Goal: Find specific page/section: Find specific page/section

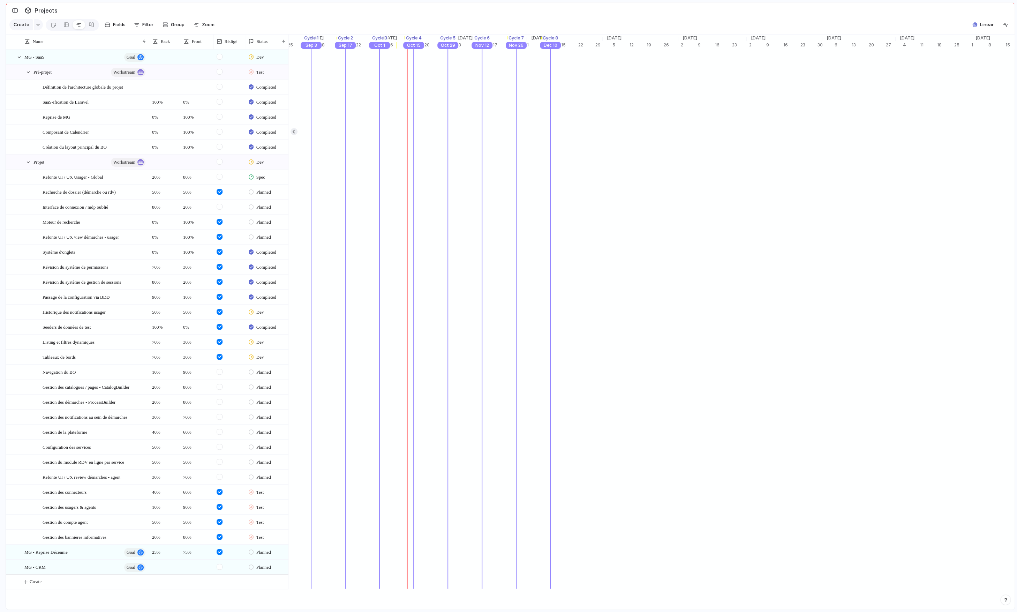
scroll to position [0, 2586]
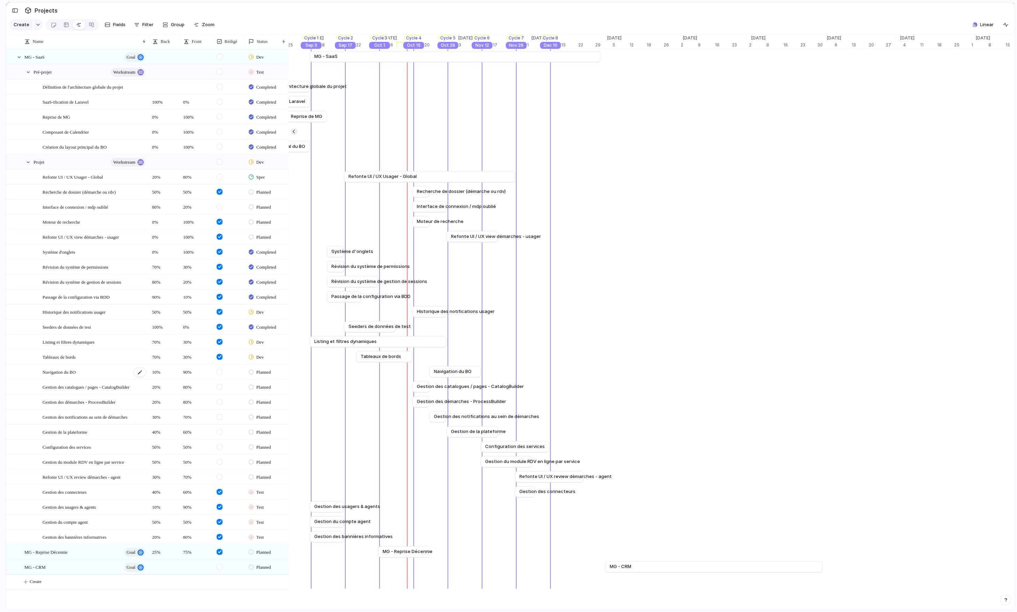
click at [108, 370] on div "Navigation du BO" at bounding box center [95, 372] width 104 height 14
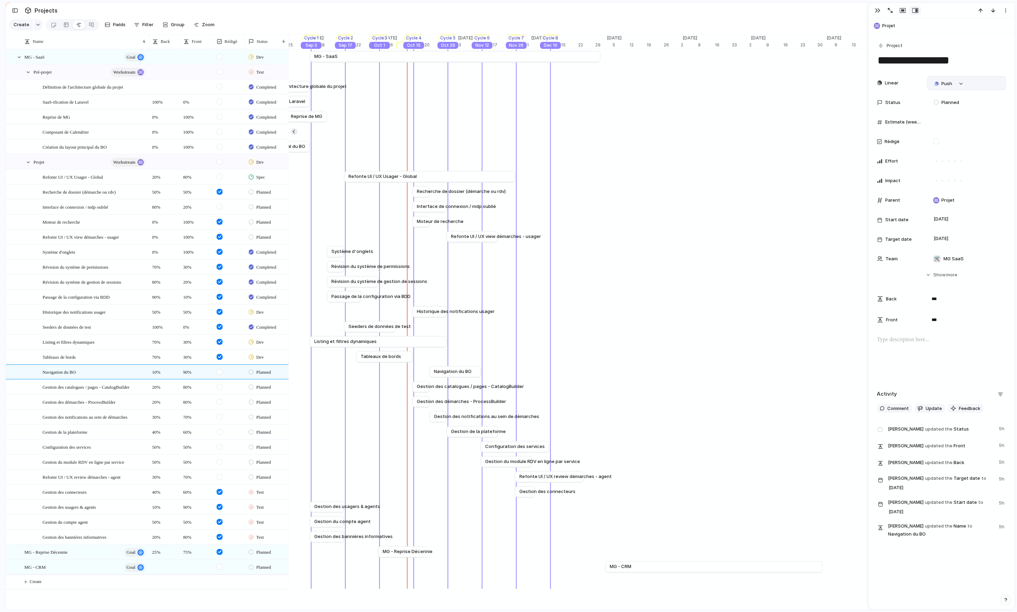
click at [971, 84] on div "Push" at bounding box center [966, 83] width 73 height 8
click at [959, 84] on div "button" at bounding box center [960, 83] width 5 height 3
click at [995, 104] on div at bounding box center [970, 97] width 80 height 14
click at [995, 109] on span "Issues" at bounding box center [990, 110] width 14 height 7
click at [979, 96] on input "text" at bounding box center [970, 97] width 80 height 14
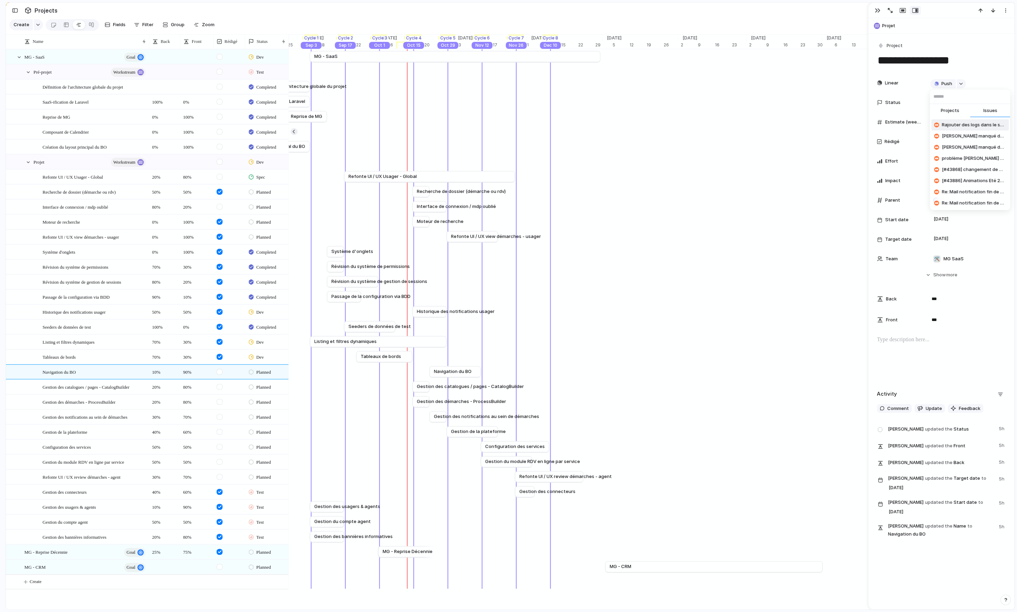
paste input "******"
type input "******"
click at [972, 126] on span "[Backoffice => Agent/Admin] Revoir la navigation du backoffice" at bounding box center [974, 124] width 64 height 7
click at [876, 10] on div "button" at bounding box center [878, 11] width 6 height 6
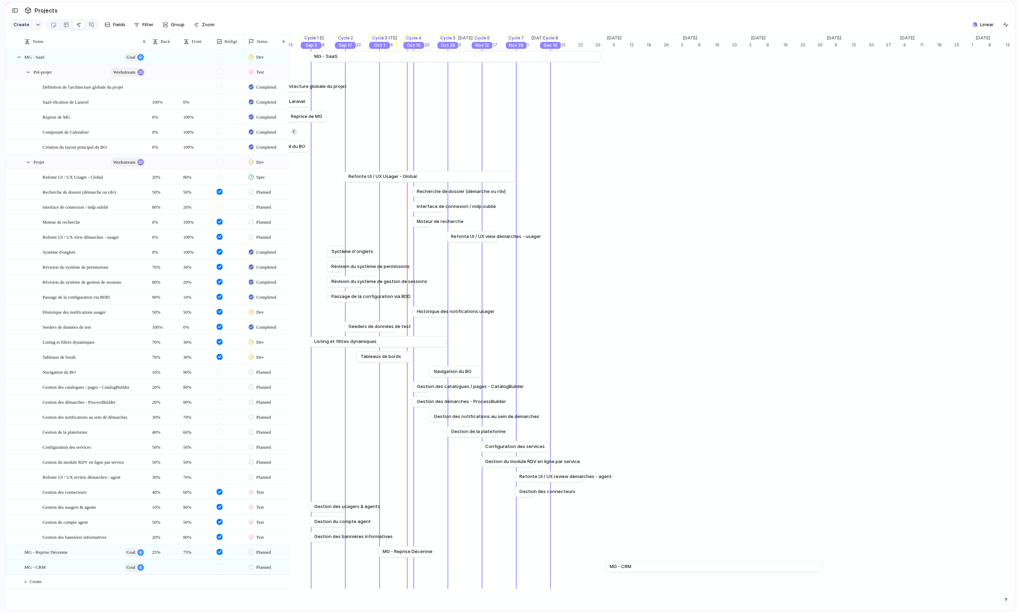
click at [224, 371] on form at bounding box center [220, 370] width 12 height 10
click at [222, 371] on div at bounding box center [220, 372] width 6 height 6
